Goal: Task Accomplishment & Management: Use online tool/utility

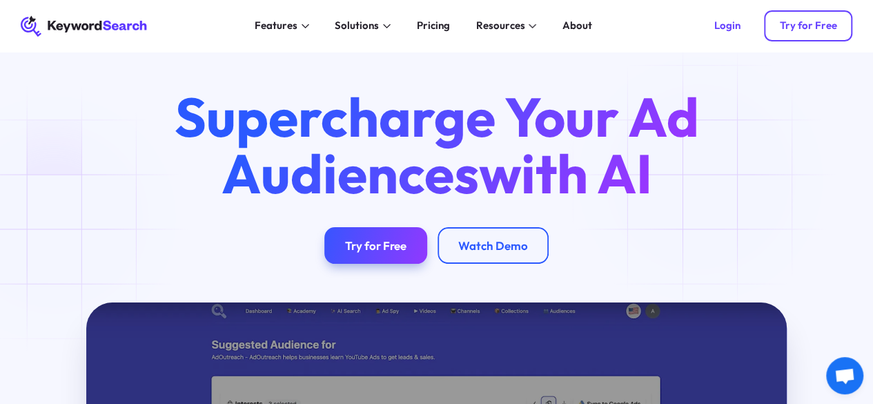
scroll to position [6, 0]
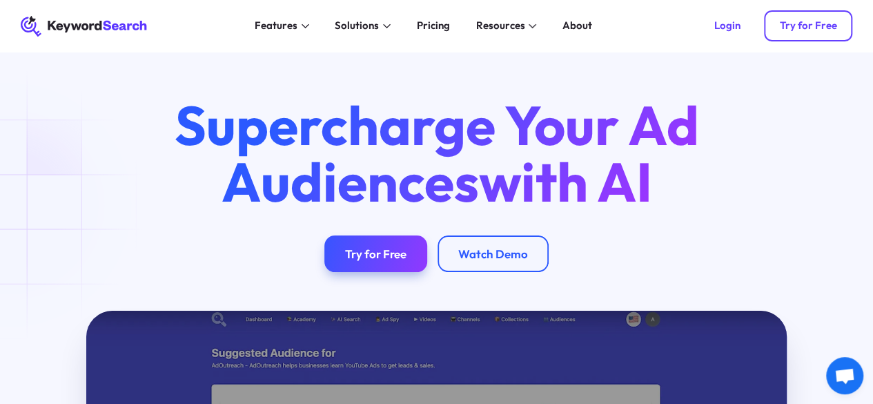
click at [821, 21] on div "Try for Free" at bounding box center [807, 25] width 57 height 13
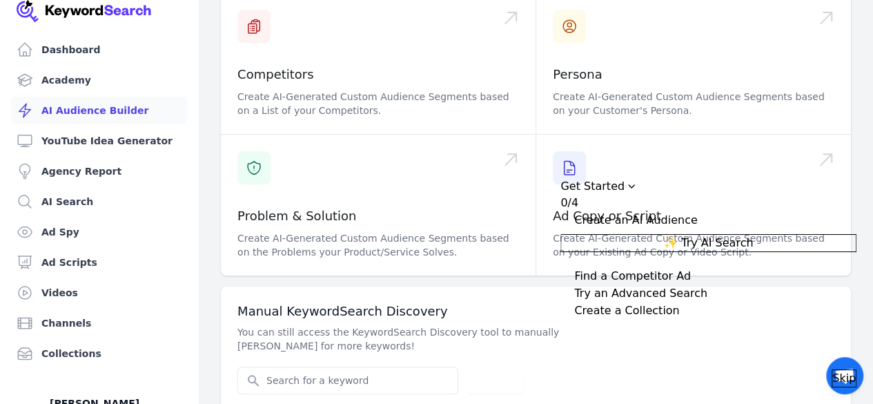
scroll to position [308, 0]
click at [136, 146] on link "YouTube Idea Generator" at bounding box center [99, 141] width 176 height 28
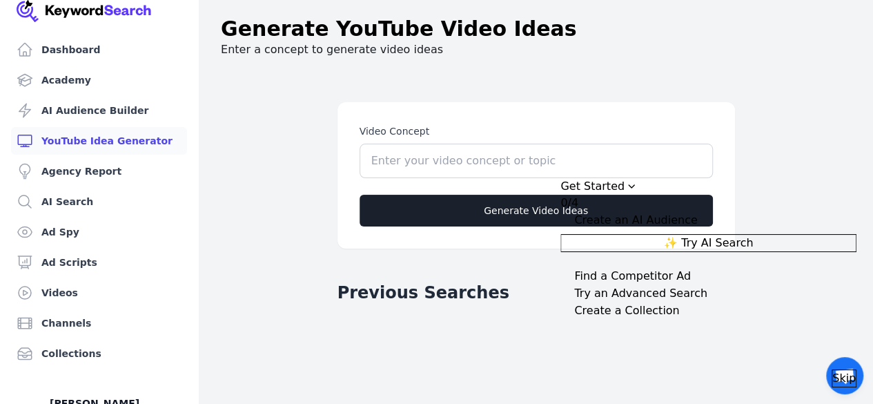
click at [825, 89] on main "Video Concept Generate Video Ideas Previous Searches" at bounding box center [536, 271] width 630 height 404
click at [97, 45] on link "Dashboard" at bounding box center [99, 50] width 176 height 28
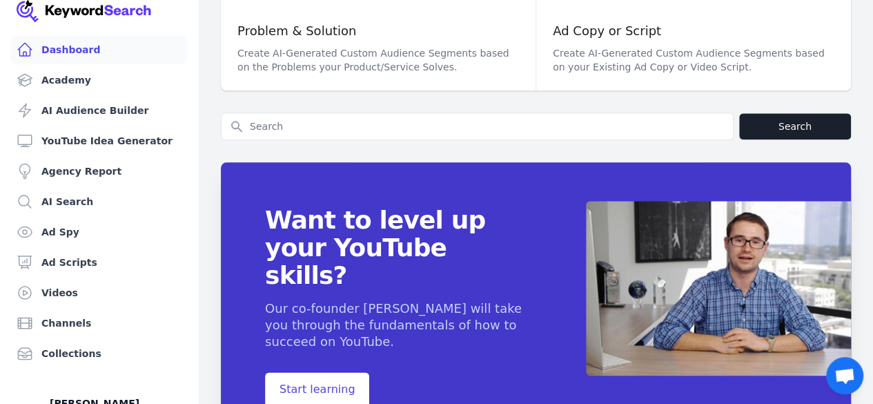
scroll to position [773, 0]
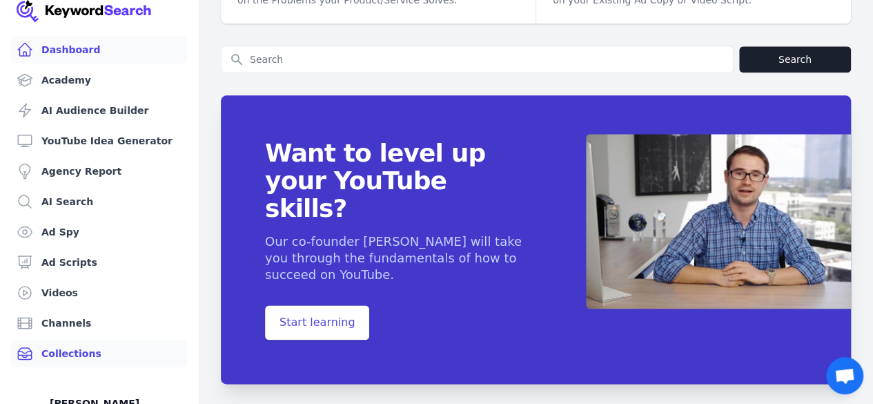
click at [114, 350] on link "Collections" at bounding box center [99, 354] width 176 height 28
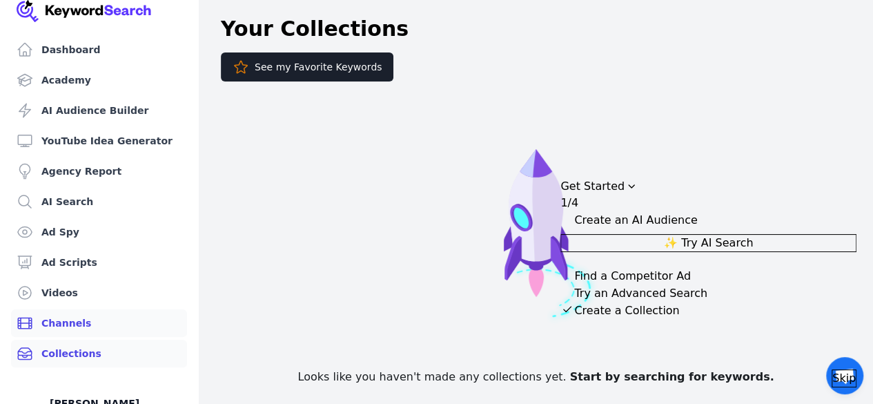
click at [109, 331] on link "Channels" at bounding box center [99, 323] width 176 height 28
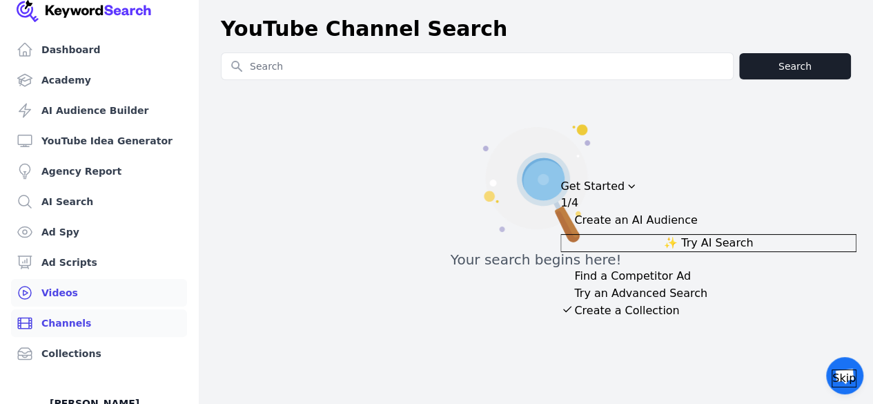
click at [77, 297] on link "Videos" at bounding box center [99, 293] width 176 height 28
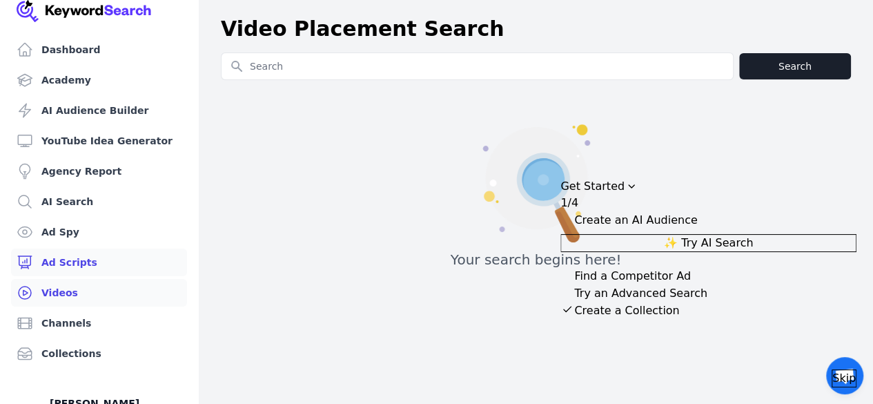
click at [92, 253] on link "Ad Scripts" at bounding box center [99, 262] width 176 height 28
